Goal: Browse casually: Explore the website without a specific task or goal

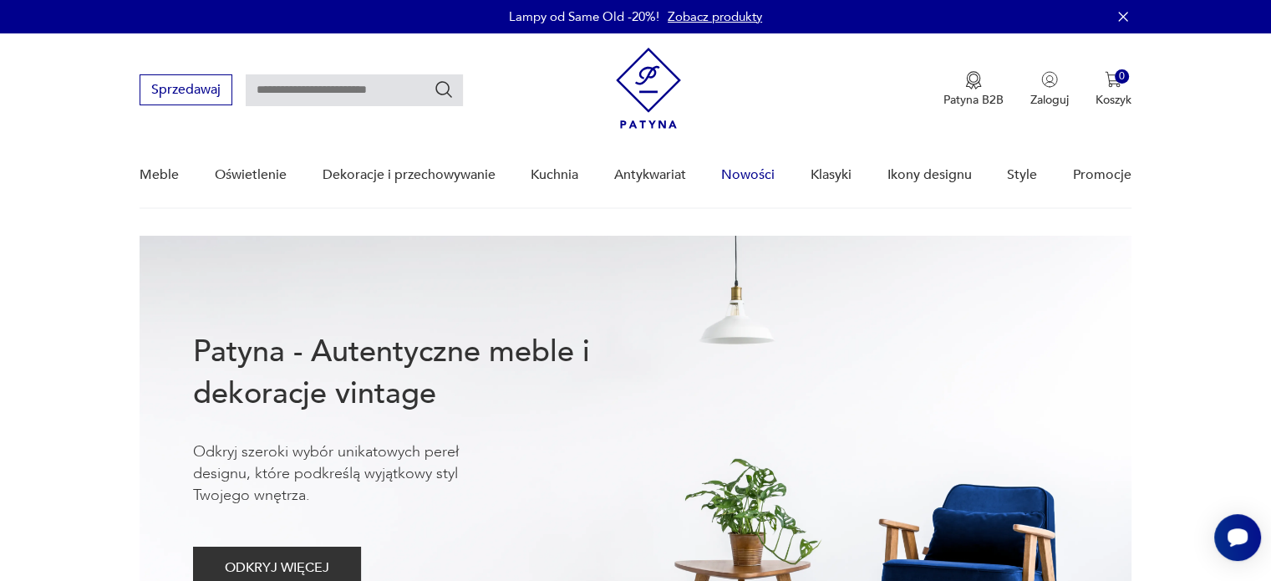
click at [762, 181] on link "Nowości" at bounding box center [747, 175] width 53 height 64
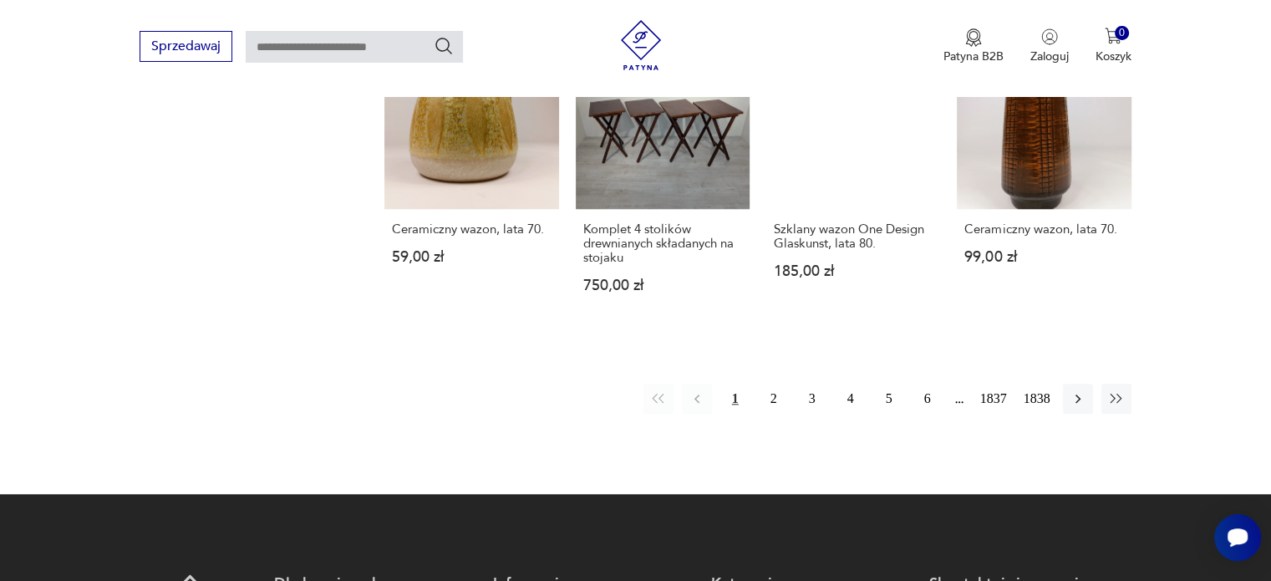
scroll to position [1521, 0]
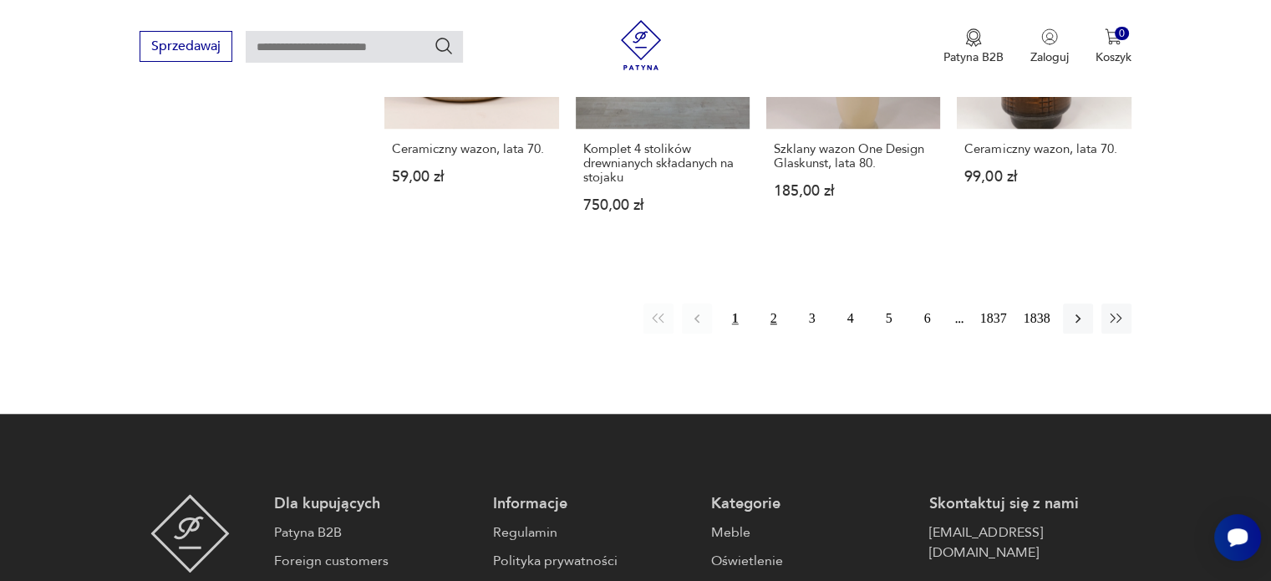
click at [777, 313] on button "2" at bounding box center [774, 318] width 30 height 30
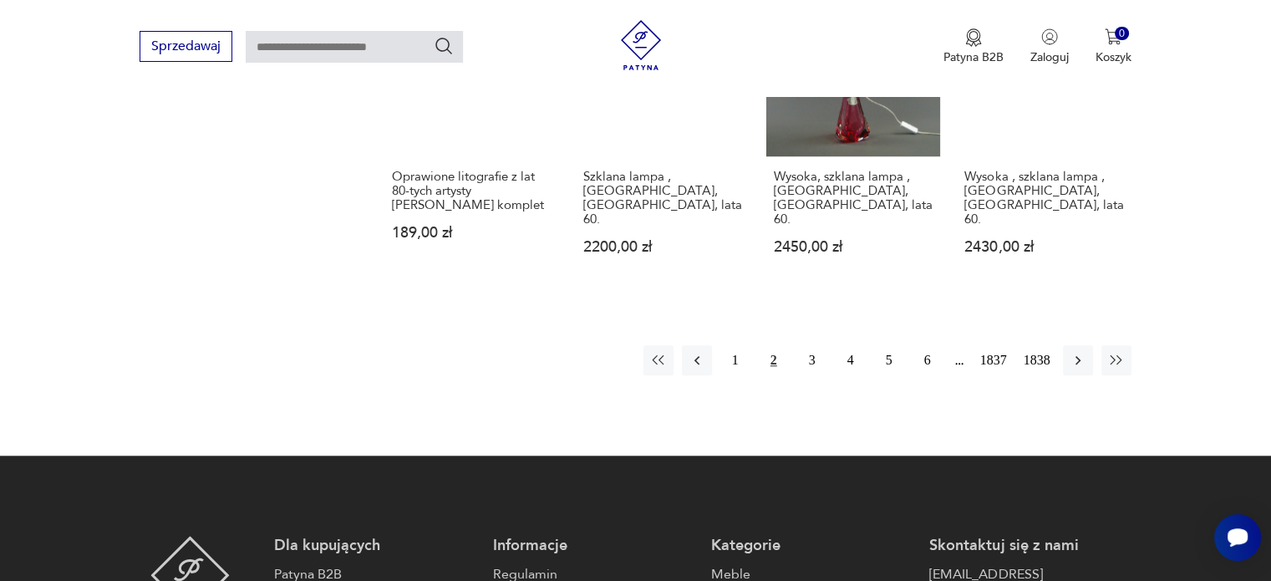
scroll to position [1510, 0]
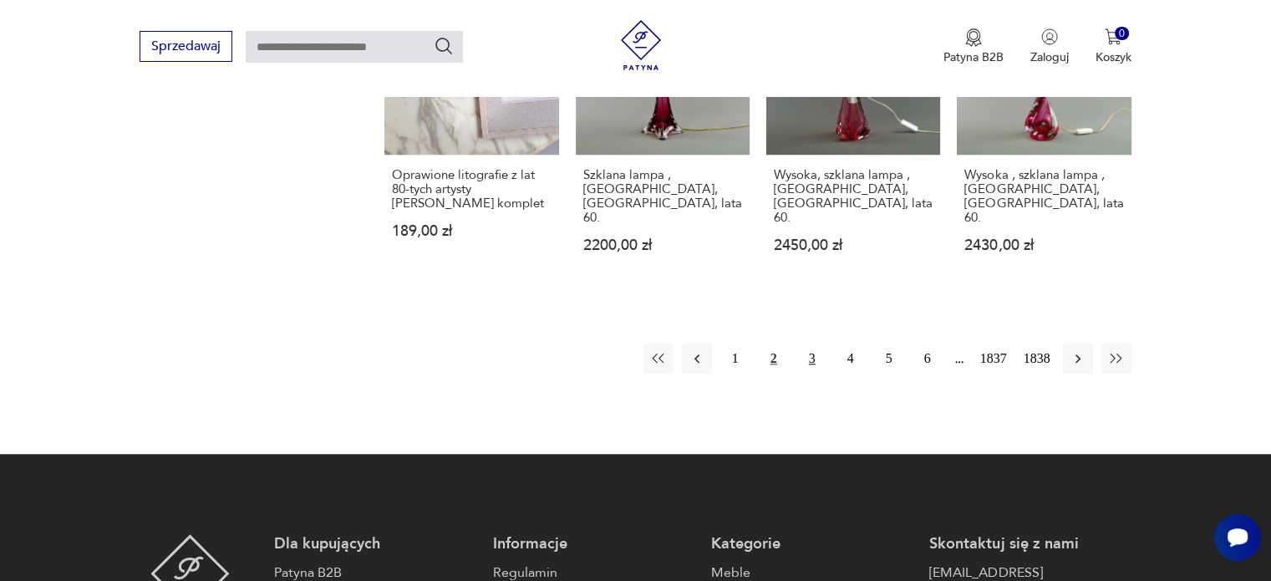
click at [810, 344] on button "3" at bounding box center [812, 359] width 30 height 30
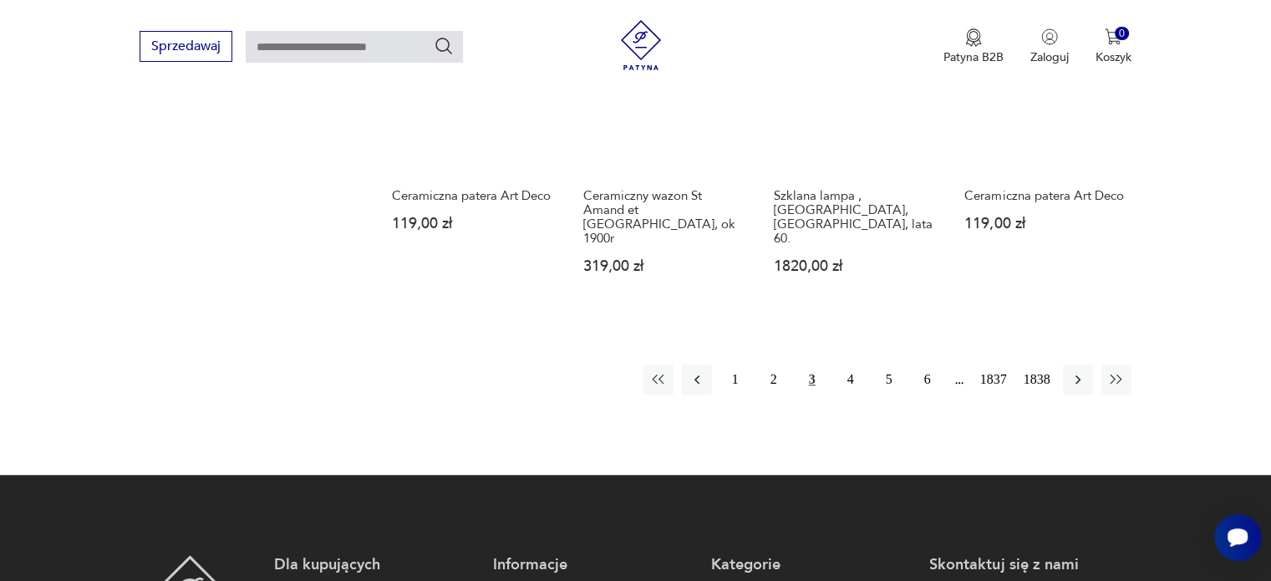
scroll to position [1521, 0]
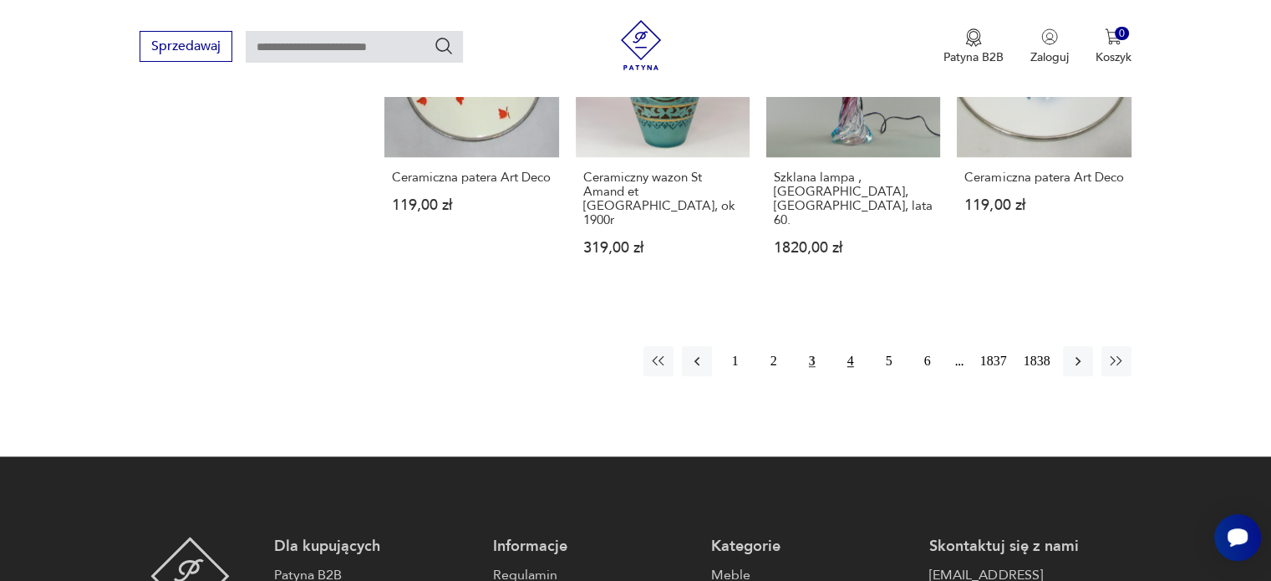
click at [847, 346] on button "4" at bounding box center [851, 361] width 30 height 30
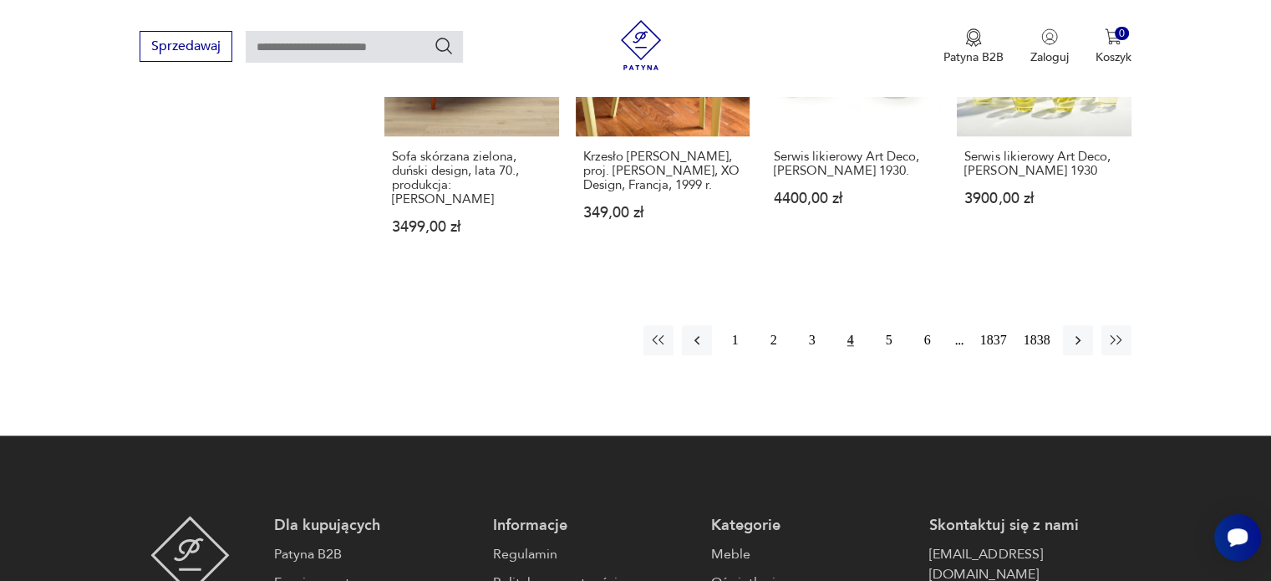
scroll to position [1558, 0]
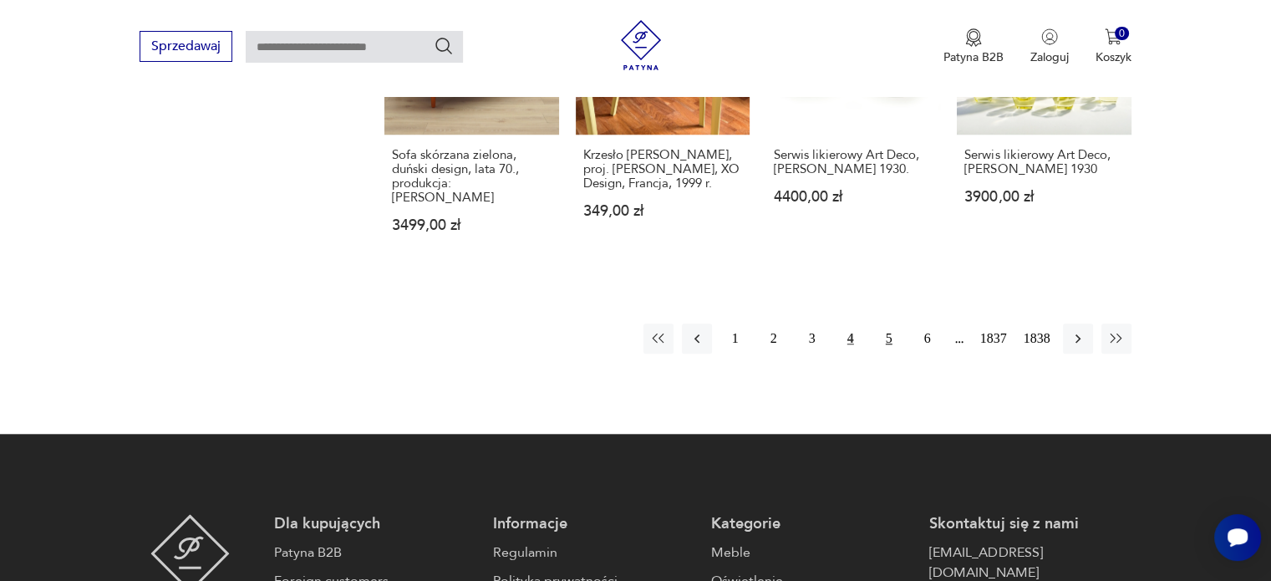
click at [889, 323] on button "5" at bounding box center [889, 338] width 30 height 30
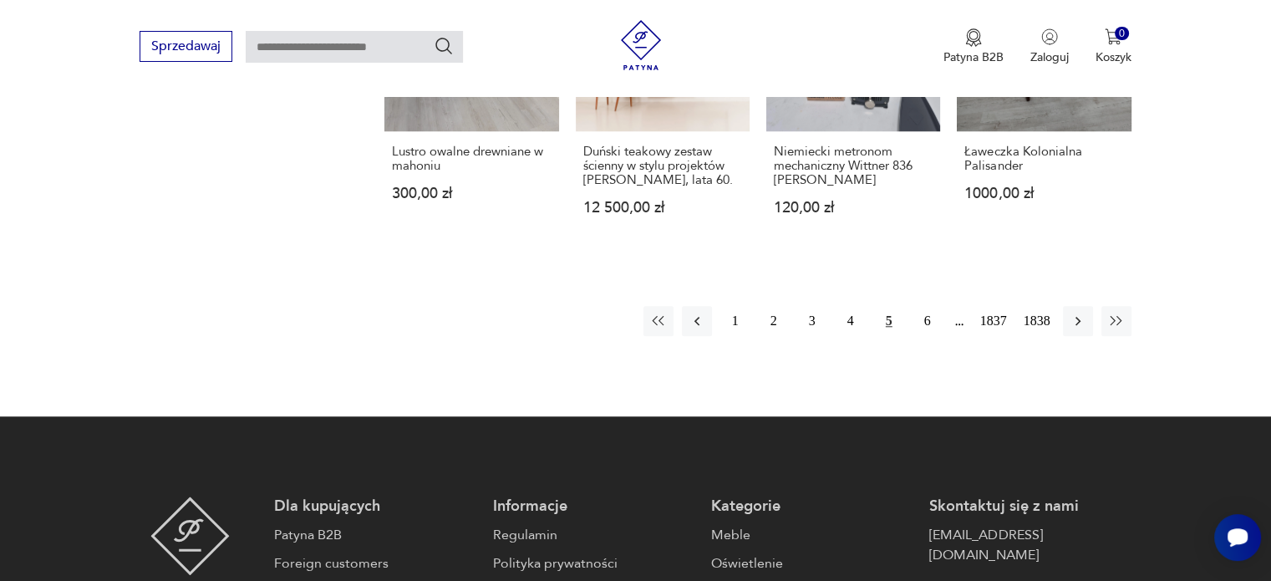
scroll to position [1549, 0]
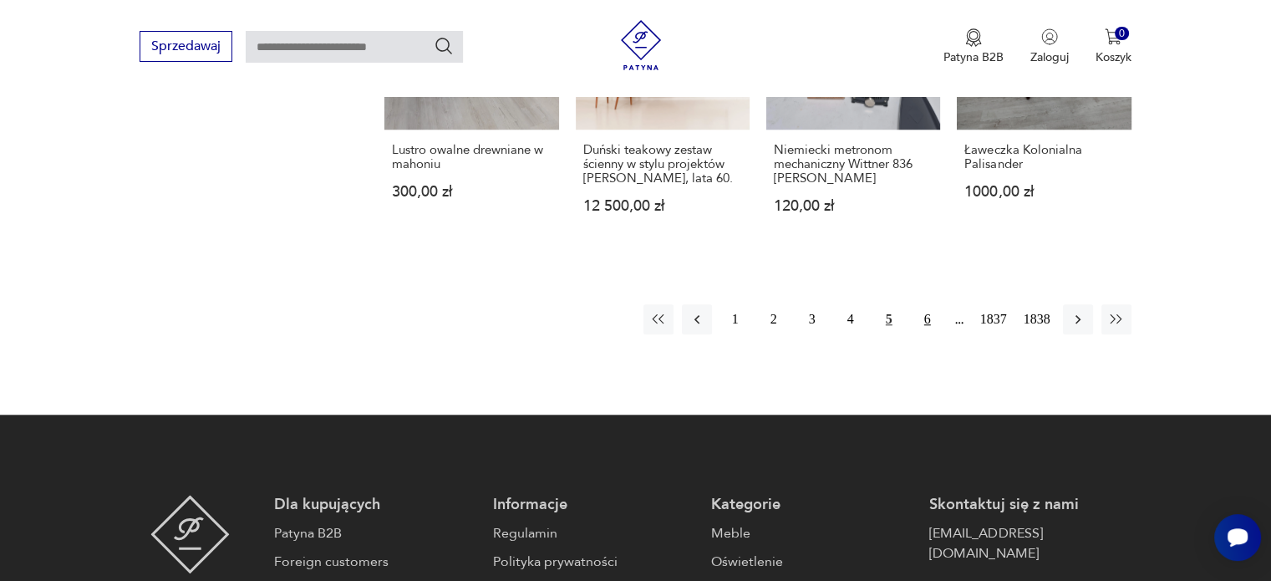
click at [929, 304] on button "6" at bounding box center [928, 319] width 30 height 30
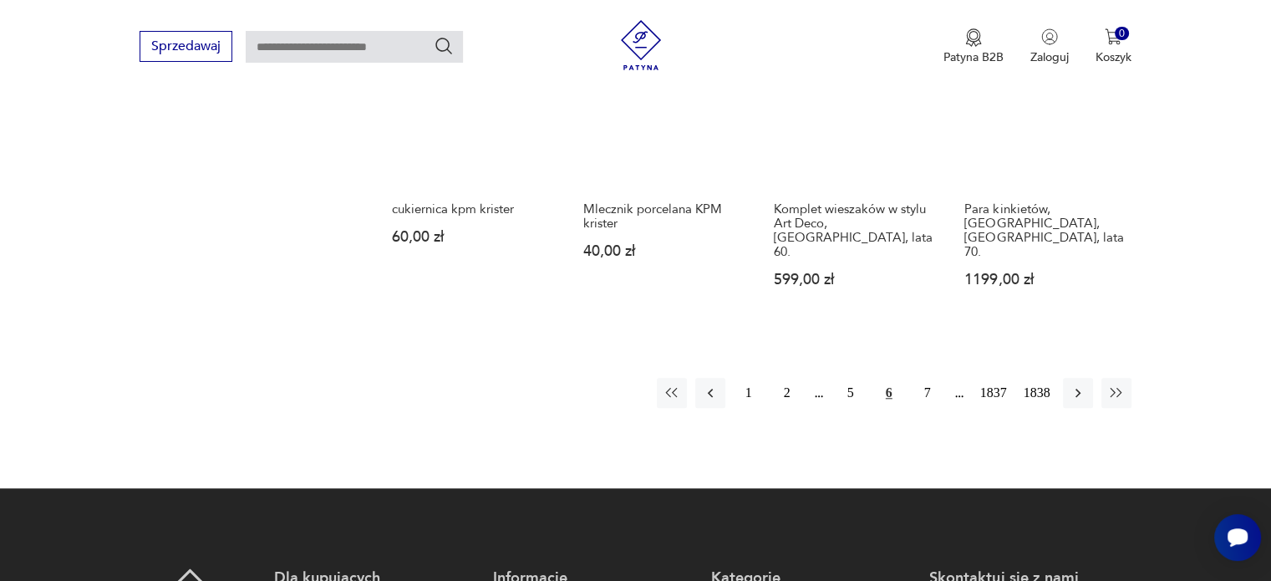
scroll to position [1503, 0]
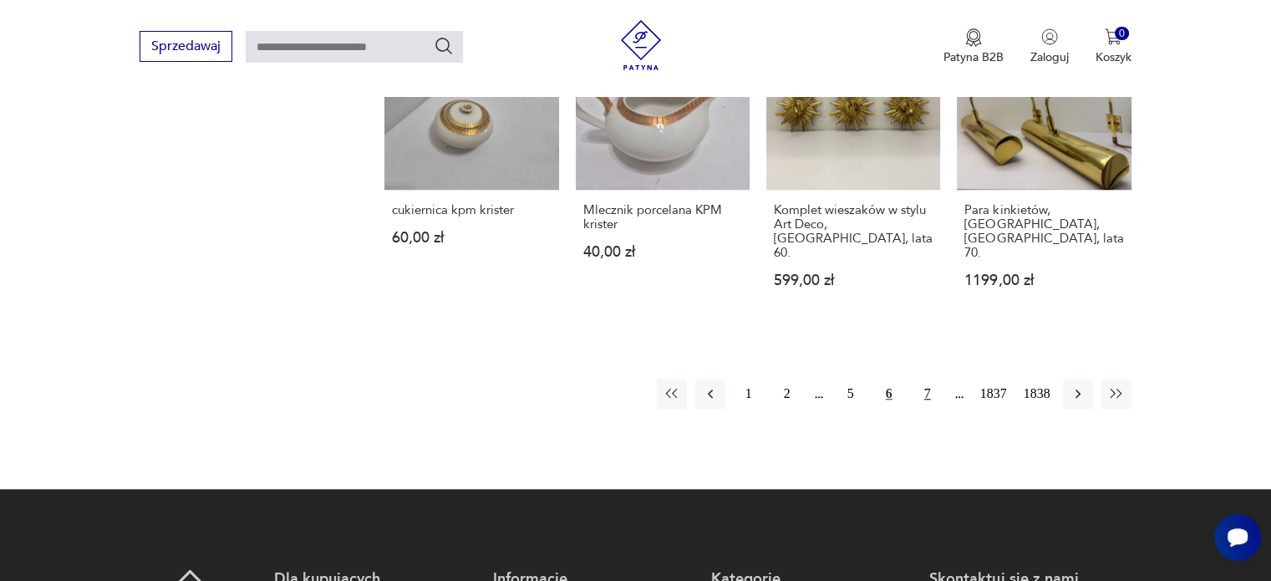
click at [928, 379] on button "7" at bounding box center [928, 394] width 30 height 30
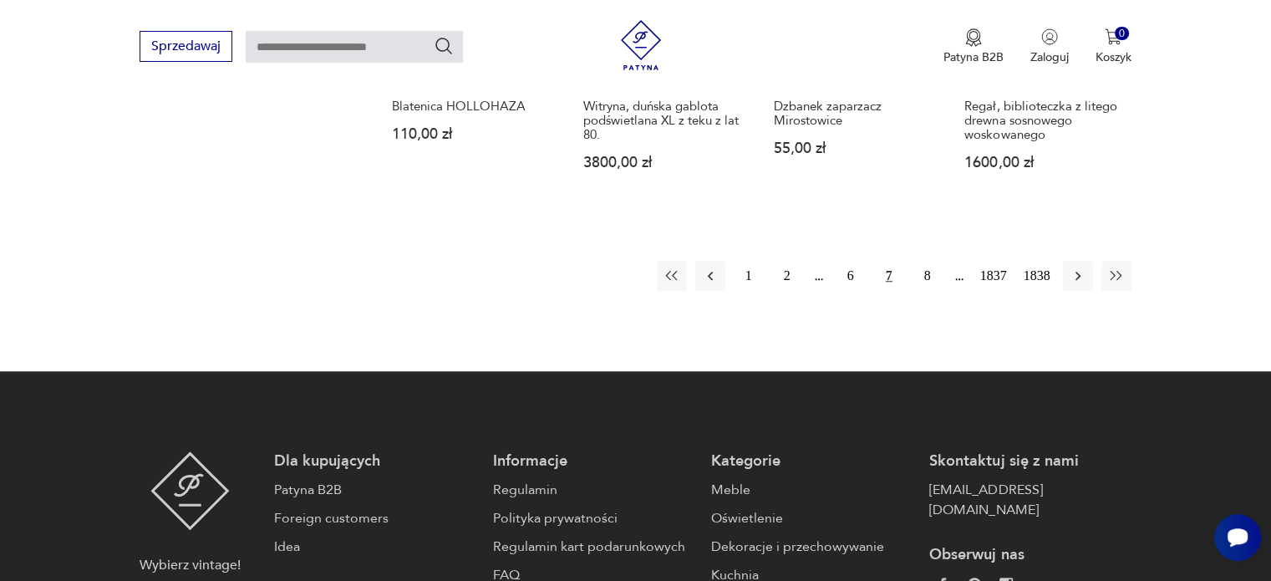
scroll to position [1570, 0]
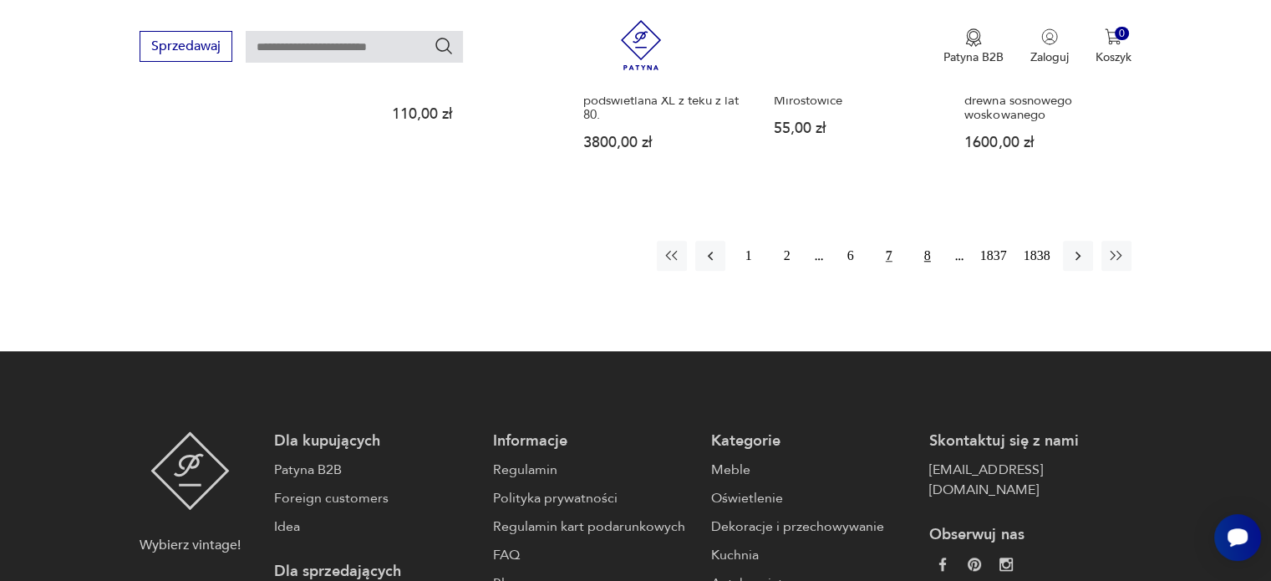
click at [929, 252] on button "8" at bounding box center [928, 256] width 30 height 30
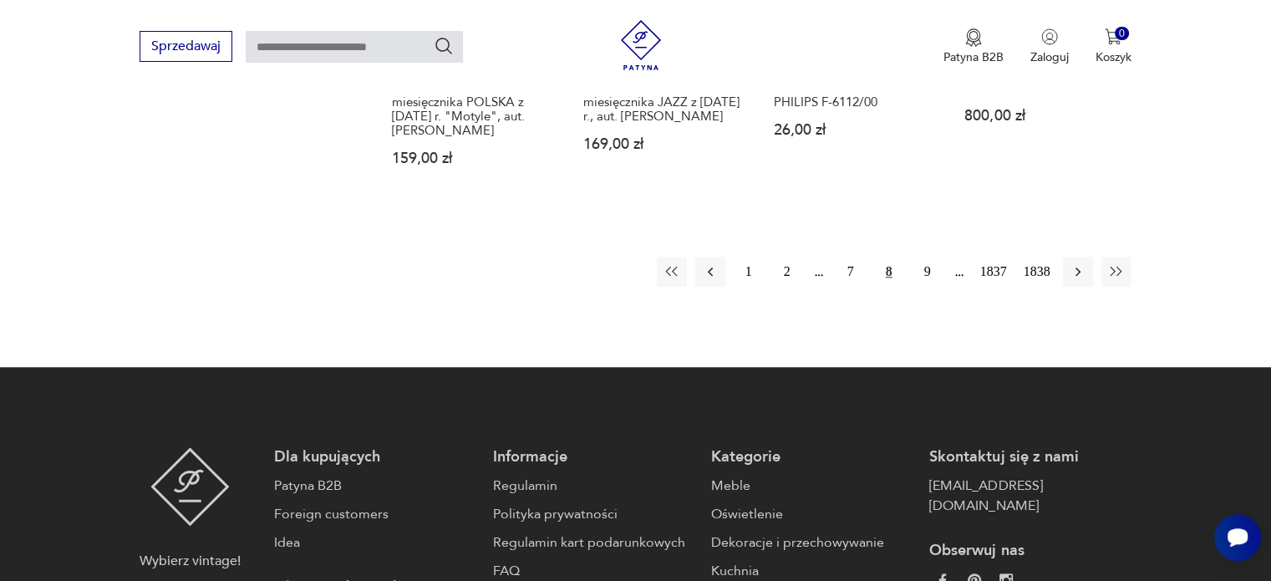
scroll to position [1668, 0]
